Goal: Ask a question

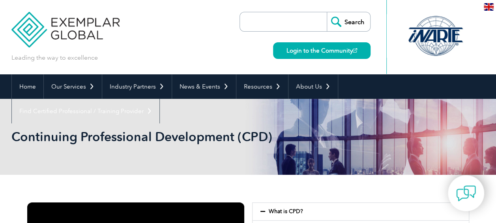
click at [184, 34] on div "Leading the way to excellence Search Login to the Community ▼" at bounding box center [248, 37] width 474 height 74
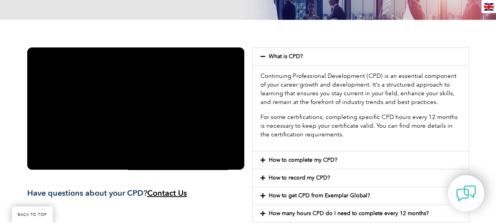
scroll to position [197, 0]
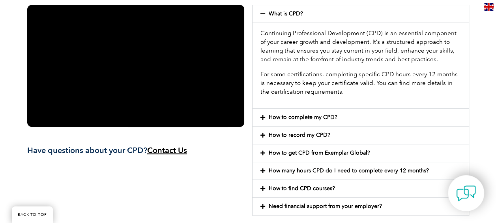
click at [263, 117] on icon at bounding box center [263, 118] width 5 height 6
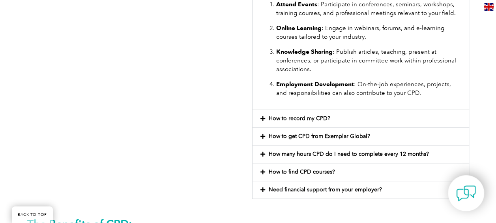
scroll to position [395, 0]
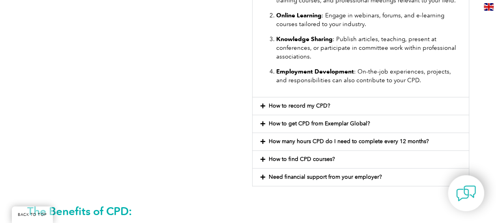
click at [263, 104] on icon at bounding box center [263, 106] width 5 height 6
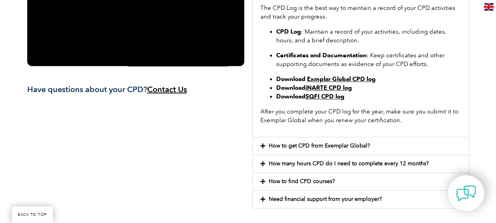
scroll to position [276, 0]
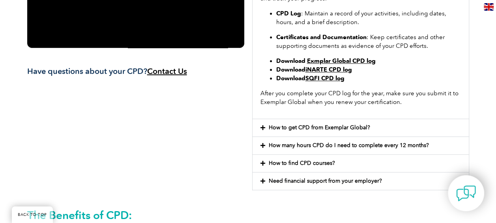
click at [258, 126] on div "How to get CPD from Exemplar Global?" at bounding box center [361, 127] width 216 height 17
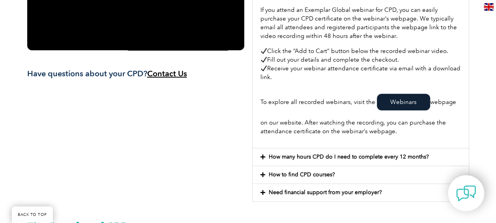
scroll to position [316, 0]
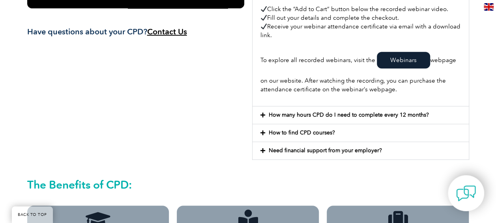
click at [264, 113] on icon at bounding box center [263, 115] width 5 height 6
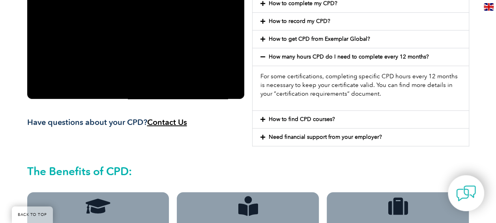
scroll to position [237, 0]
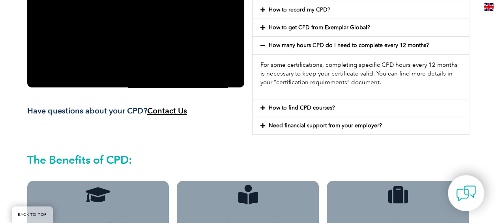
click at [263, 107] on icon at bounding box center [263, 108] width 5 height 6
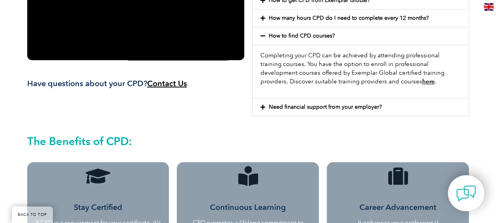
scroll to position [276, 0]
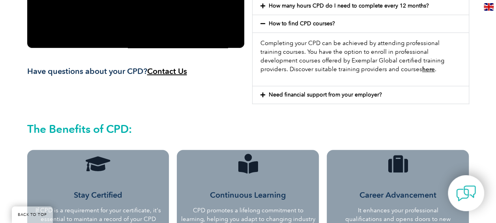
click at [263, 94] on icon at bounding box center [263, 95] width 5 height 6
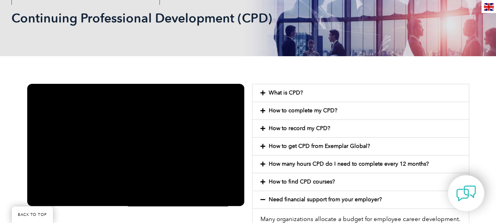
scroll to position [118, 0]
click at [262, 110] on icon at bounding box center [263, 111] width 5 height 6
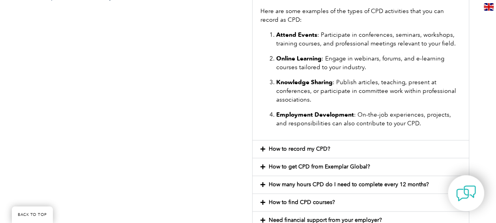
scroll to position [355, 0]
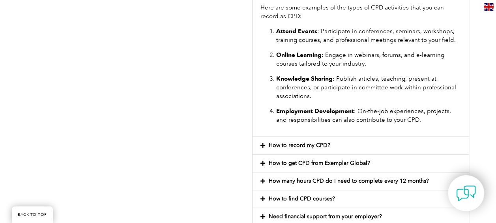
click at [264, 143] on icon at bounding box center [263, 146] width 5 height 6
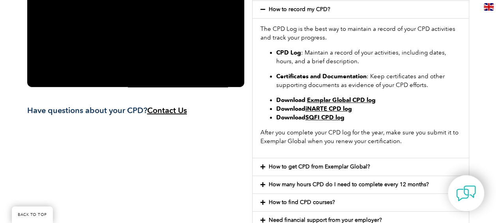
scroll to position [237, 0]
click at [353, 98] on link "Exmplar Global CPD log" at bounding box center [341, 100] width 69 height 7
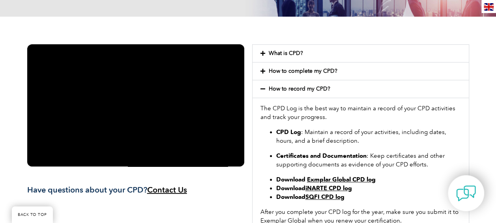
click at [262, 88] on icon at bounding box center [263, 89] width 5 height 6
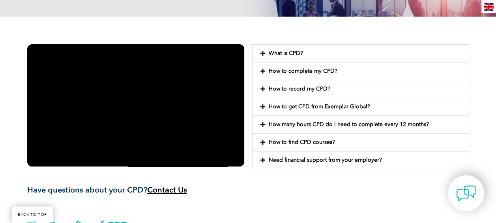
click at [265, 53] on icon at bounding box center [263, 54] width 5 height 6
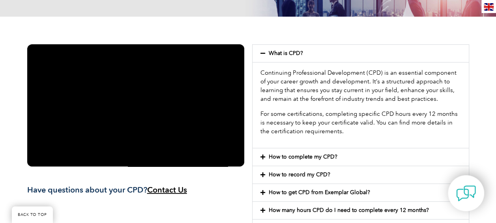
click at [264, 53] on icon at bounding box center [263, 54] width 5 height 6
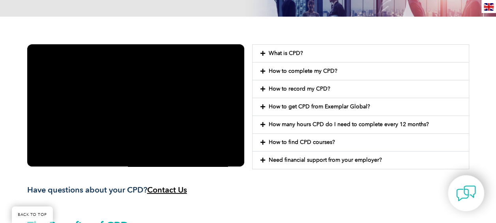
click at [261, 69] on icon at bounding box center [263, 71] width 5 height 6
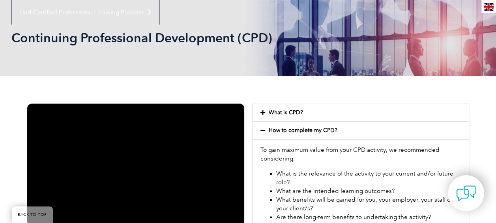
scroll to position [79, 0]
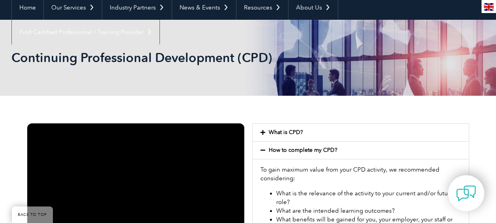
click at [261, 150] on icon at bounding box center [263, 150] width 5 height 6
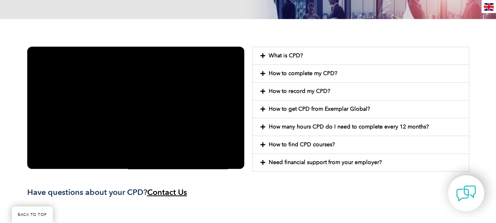
scroll to position [158, 0]
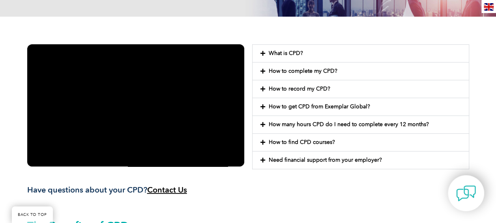
click at [263, 124] on icon at bounding box center [263, 125] width 5 height 6
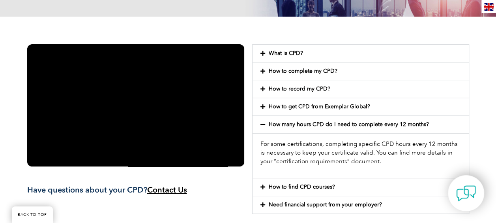
scroll to position [197, 0]
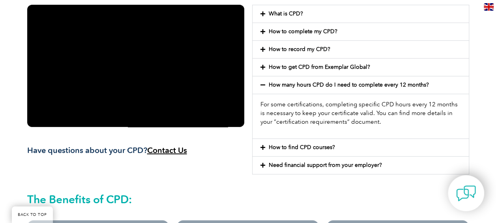
click at [281, 145] on link "How to find CPD courses?" at bounding box center [302, 147] width 66 height 7
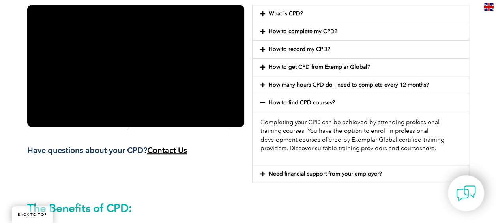
click at [286, 171] on link "Need financial support from your employer?" at bounding box center [325, 173] width 113 height 7
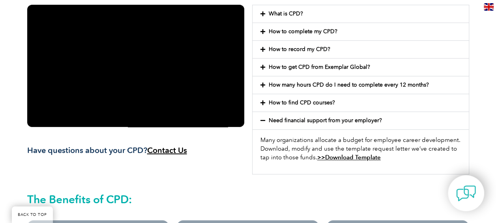
click at [169, 150] on span "Contact Us" at bounding box center [167, 149] width 40 height 9
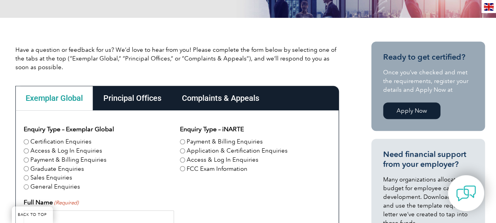
scroll to position [197, 0]
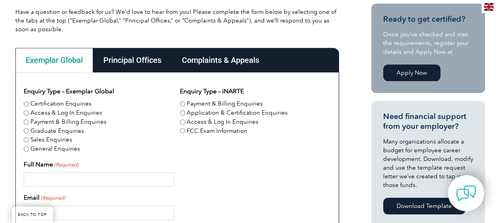
click at [26, 104] on input "Certification Enquiries" at bounding box center [26, 103] width 5 height 5
radio input "true"
click at [39, 181] on input "Full Name (Required)" at bounding box center [99, 179] width 150 height 14
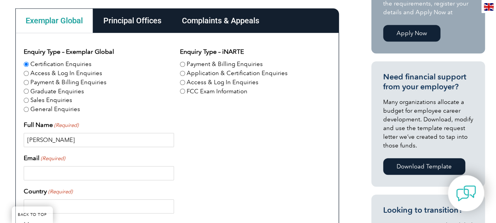
type input "Joel Timmerman"
click at [47, 174] on input "Email (Required)" at bounding box center [99, 173] width 150 height 14
type input "jvtimmerman@gmail.com"
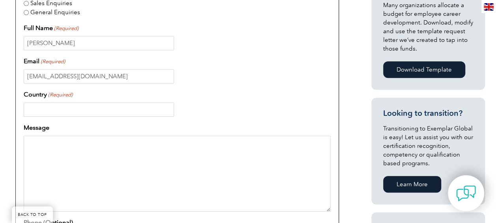
scroll to position [355, 0]
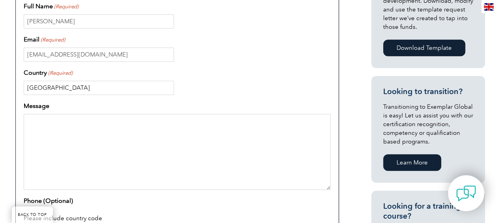
type input "[GEOGRAPHIC_DATA]"
click at [51, 120] on textarea "Message" at bounding box center [177, 152] width 307 height 76
click at [214, 118] on textarea "Hello Exemplar, can you please tell me what the minimum number of hours are for…" at bounding box center [177, 152] width 307 height 76
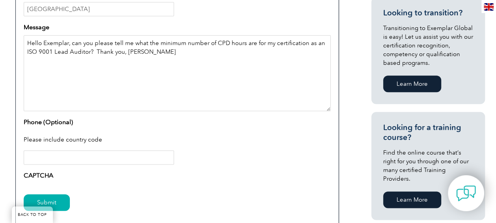
scroll to position [434, 0]
type textarea "Hello Exemplar, can you please tell me what the minimum number of CPD hours are…"
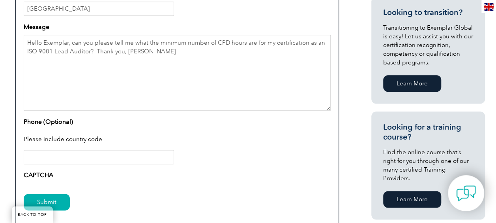
click at [47, 157] on input "Phone (Optional)" at bounding box center [99, 157] width 150 height 14
type input "+1 541-350-0735"
click at [95, 50] on textarea "Hello Exemplar, can you please tell me what the minimum number of CPD hours are…" at bounding box center [177, 73] width 307 height 76
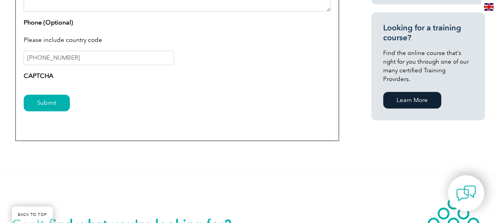
scroll to position [553, 0]
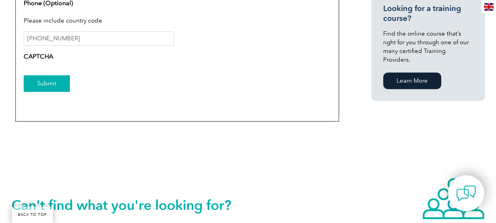
click at [53, 83] on input "Submit" at bounding box center [47, 83] width 46 height 17
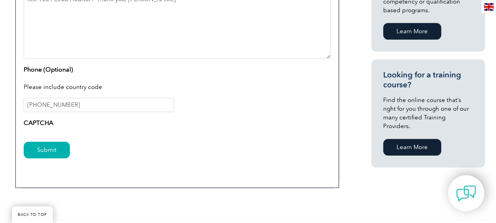
scroll to position [395, 0]
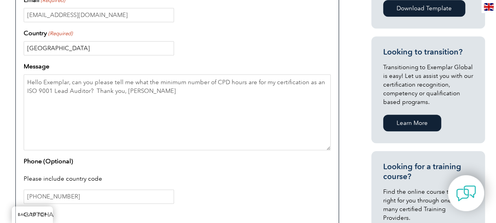
click at [61, 50] on input "[GEOGRAPHIC_DATA]" at bounding box center [99, 48] width 150 height 14
type input "United States"
click at [120, 74] on textarea "Hello Exemplar, can you please tell me what the minimum number of CPD hours are…" at bounding box center [177, 112] width 307 height 76
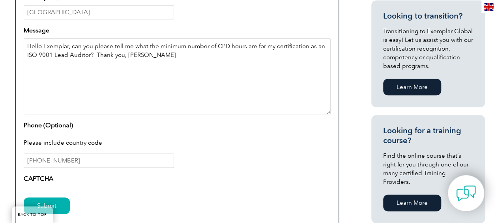
scroll to position [474, 0]
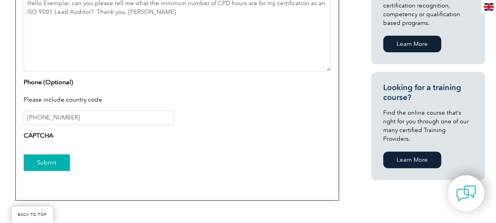
click at [42, 163] on input "Submit" at bounding box center [47, 162] width 46 height 17
click at [43, 160] on input "Submit" at bounding box center [47, 162] width 46 height 17
click at [34, 114] on input "+1 541-350-0735" at bounding box center [99, 117] width 150 height 14
type input "+1541-350-0735"
click at [48, 161] on input "Submit" at bounding box center [47, 162] width 46 height 17
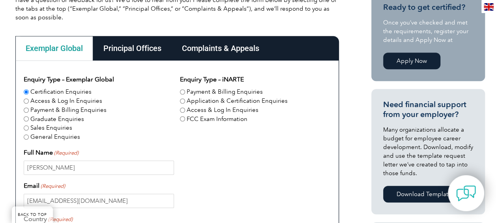
scroll to position [197, 0]
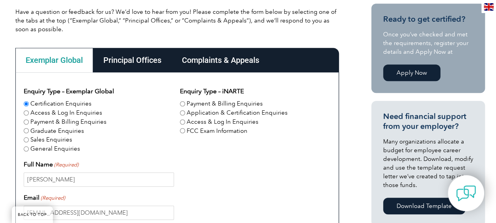
click at [129, 62] on div "Principal Offices" at bounding box center [132, 60] width 79 height 24
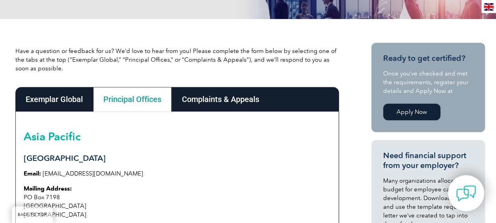
scroll to position [158, 0]
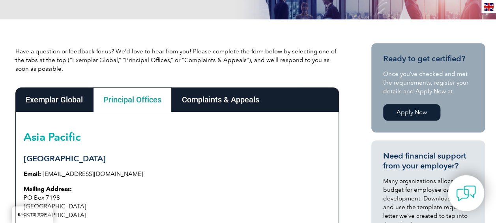
click at [44, 101] on div "Exemplar Global" at bounding box center [54, 99] width 78 height 24
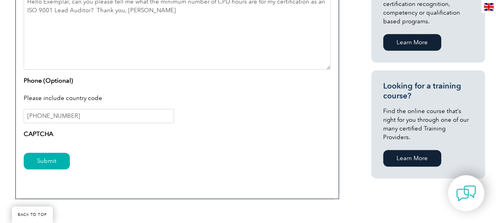
scroll to position [513, 0]
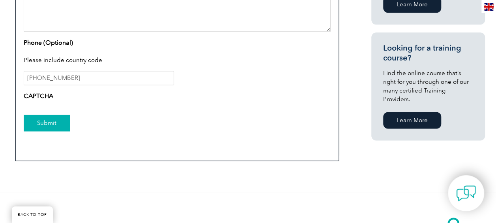
click at [49, 121] on input "Submit" at bounding box center [47, 123] width 46 height 17
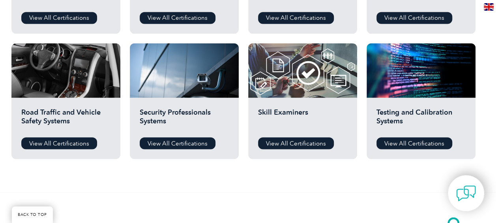
scroll to position [592, 0]
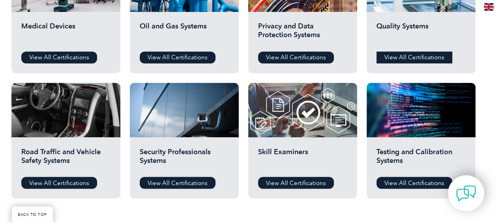
click at [414, 60] on link "View All Certifications" at bounding box center [415, 57] width 76 height 12
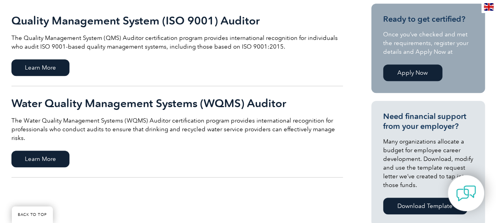
scroll to position [158, 0]
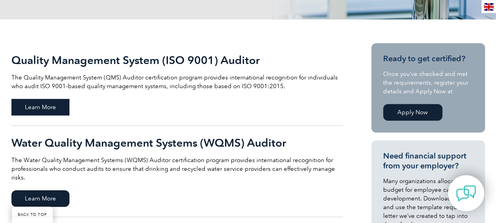
click at [47, 110] on span "Learn More" at bounding box center [40, 107] width 58 height 17
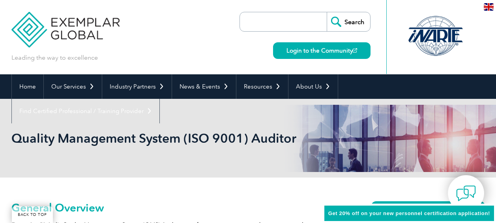
scroll to position [136, 0]
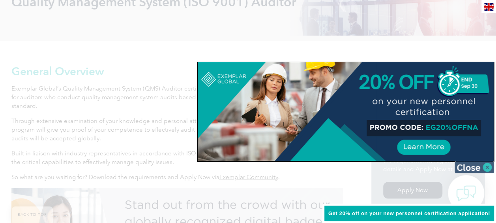
click at [474, 167] on img at bounding box center [474, 167] width 39 height 12
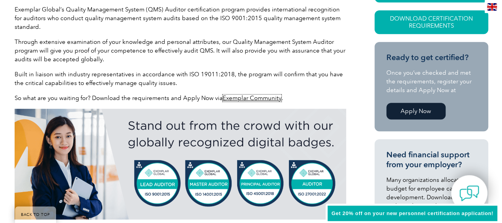
scroll to position [176, 0]
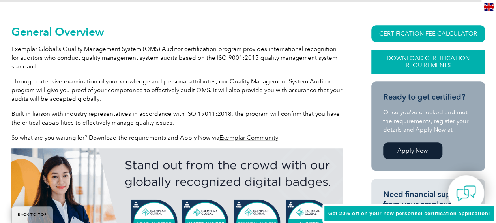
click at [428, 62] on link "Download Certification Requirements" at bounding box center [429, 62] width 114 height 24
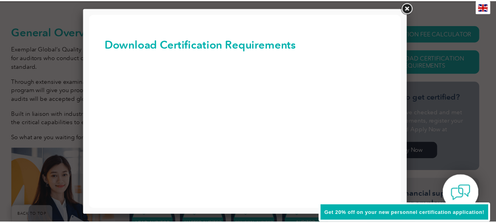
scroll to position [0, 0]
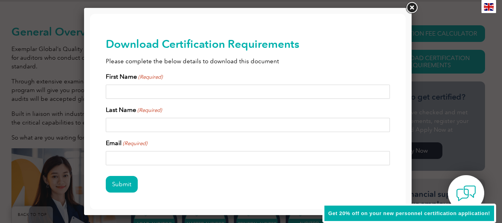
click at [412, 8] on link at bounding box center [412, 8] width 14 height 14
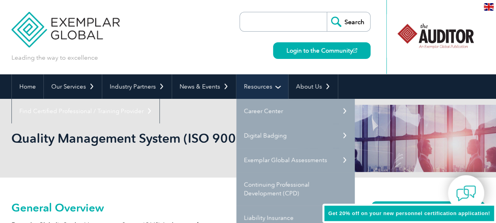
click at [260, 88] on link "Resources" at bounding box center [263, 86] width 52 height 24
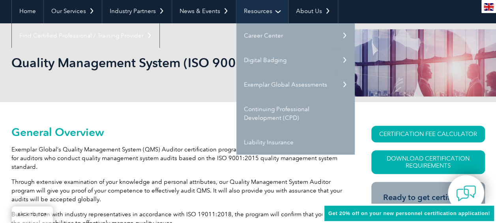
scroll to position [79, 0]
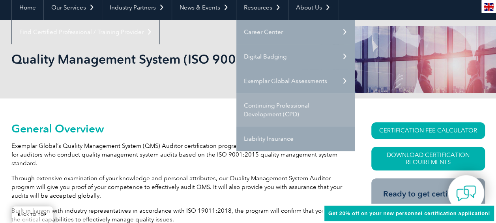
click at [263, 111] on link "Continuing Professional Development (CPD)" at bounding box center [296, 109] width 118 height 33
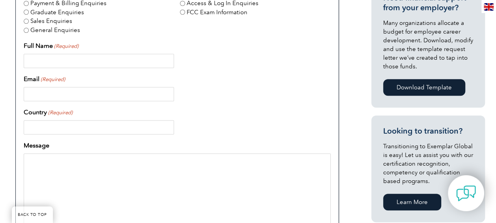
scroll to position [197, 0]
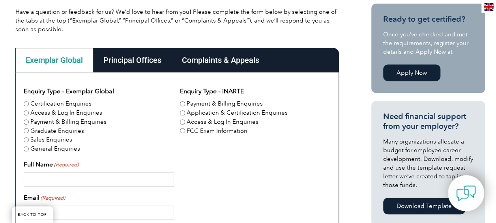
click at [133, 58] on div "Principal Offices" at bounding box center [132, 60] width 79 height 24
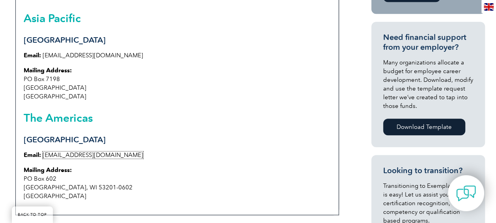
scroll to position [118, 0]
